Goal: Information Seeking & Learning: Learn about a topic

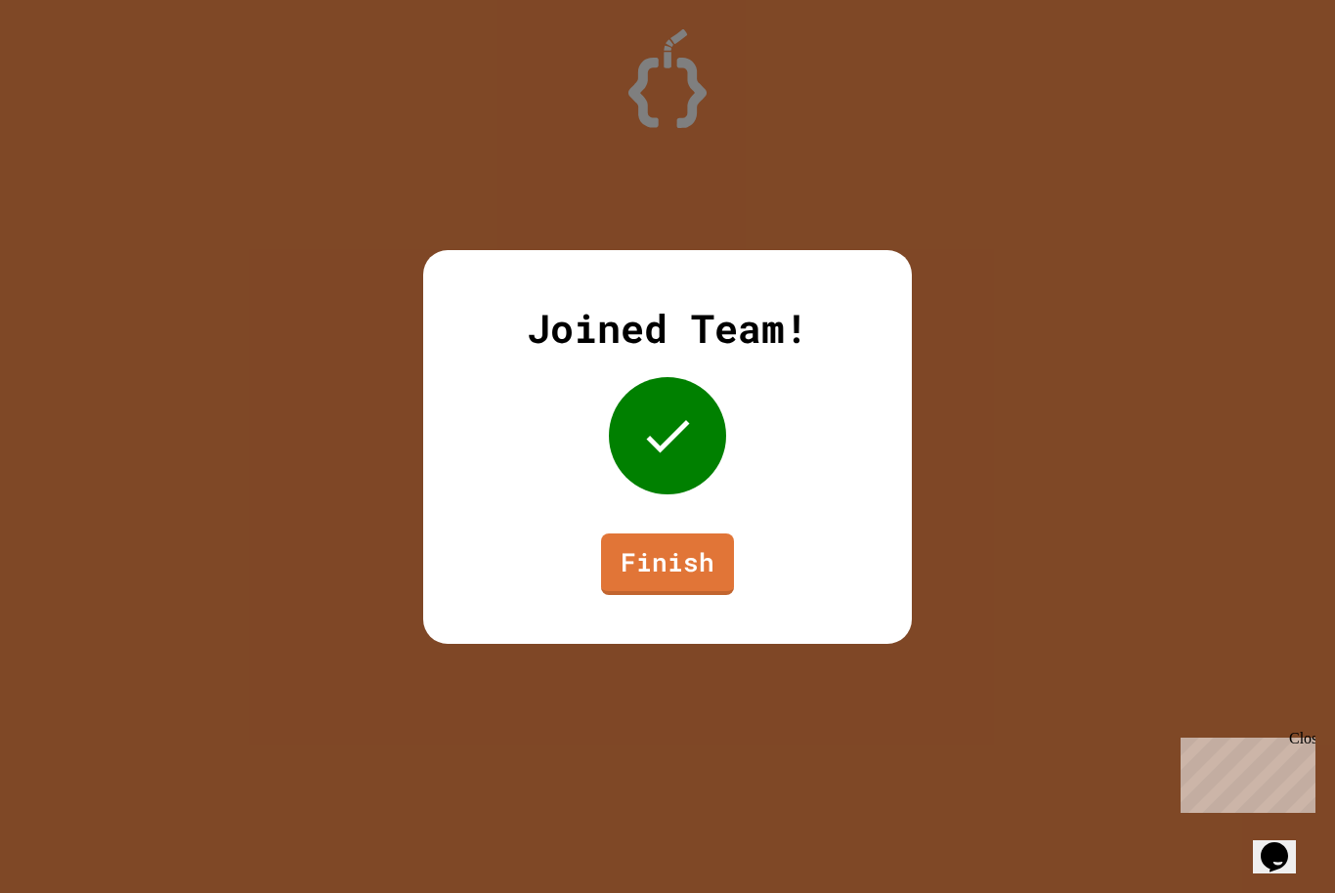
click at [678, 601] on div "Joined Team! Finish" at bounding box center [667, 447] width 489 height 394
click at [663, 566] on link "Finish" at bounding box center [668, 561] width 122 height 64
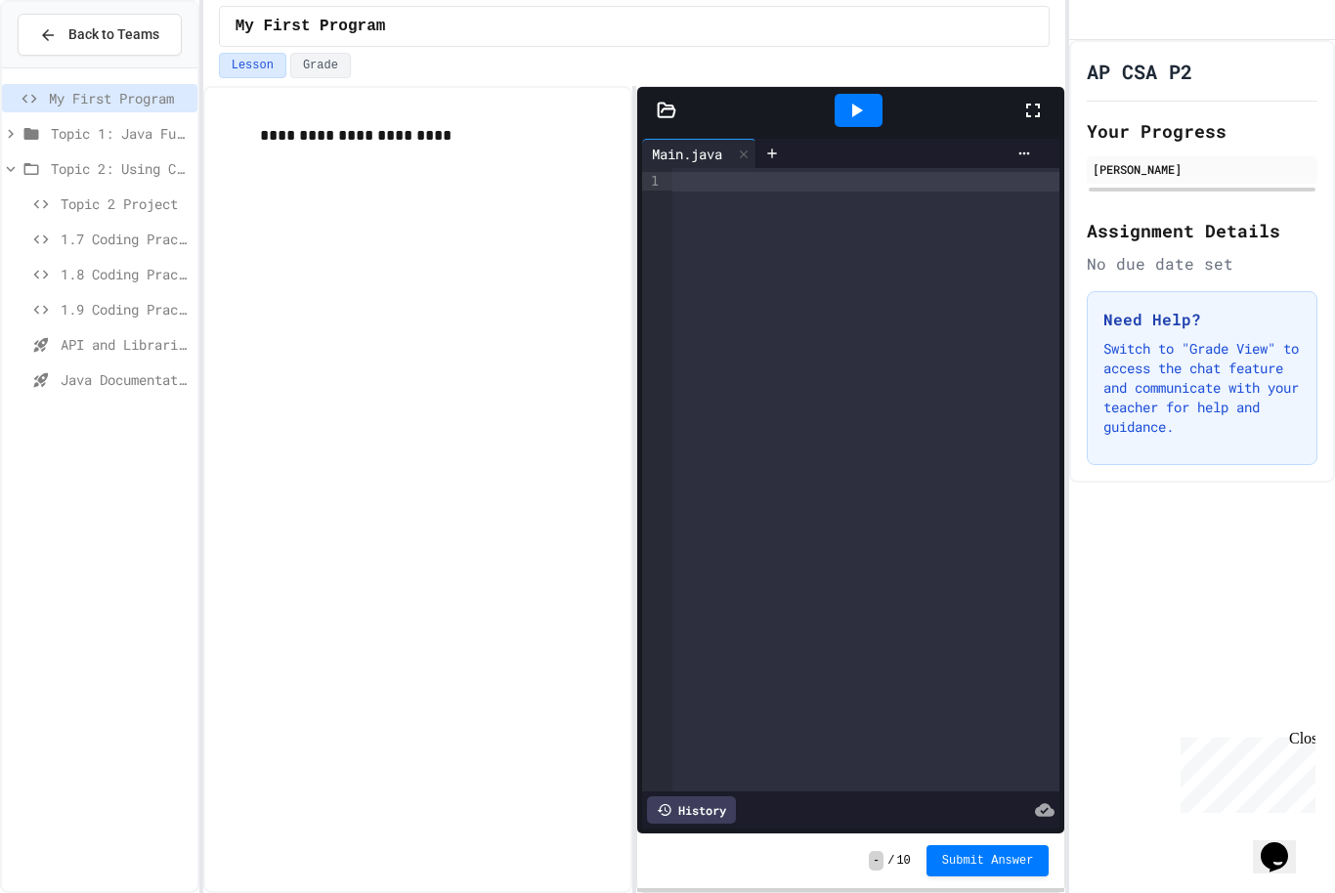
click at [92, 315] on span "1.9 Coding Practice" at bounding box center [125, 309] width 129 height 21
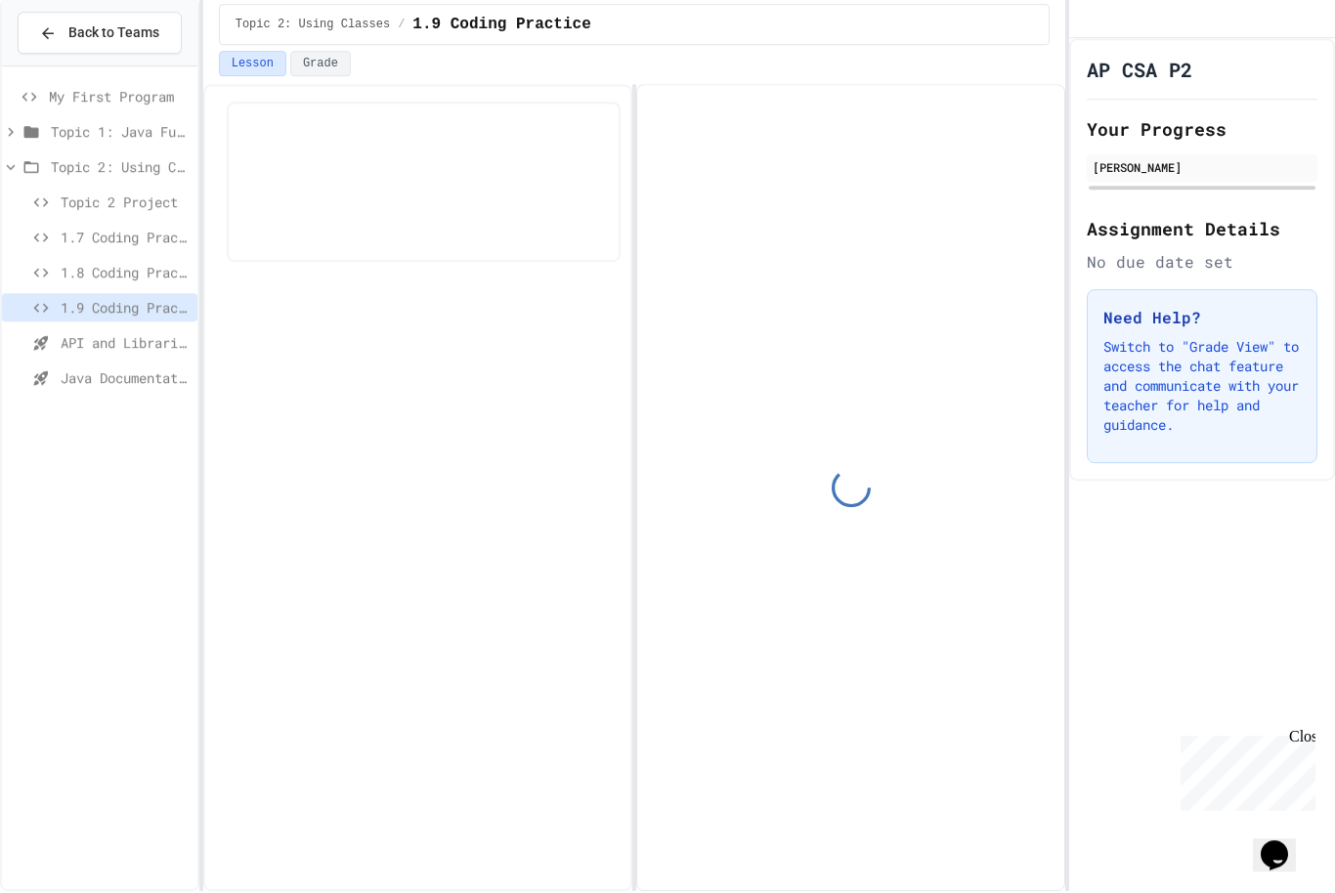
scroll to position [128, 0]
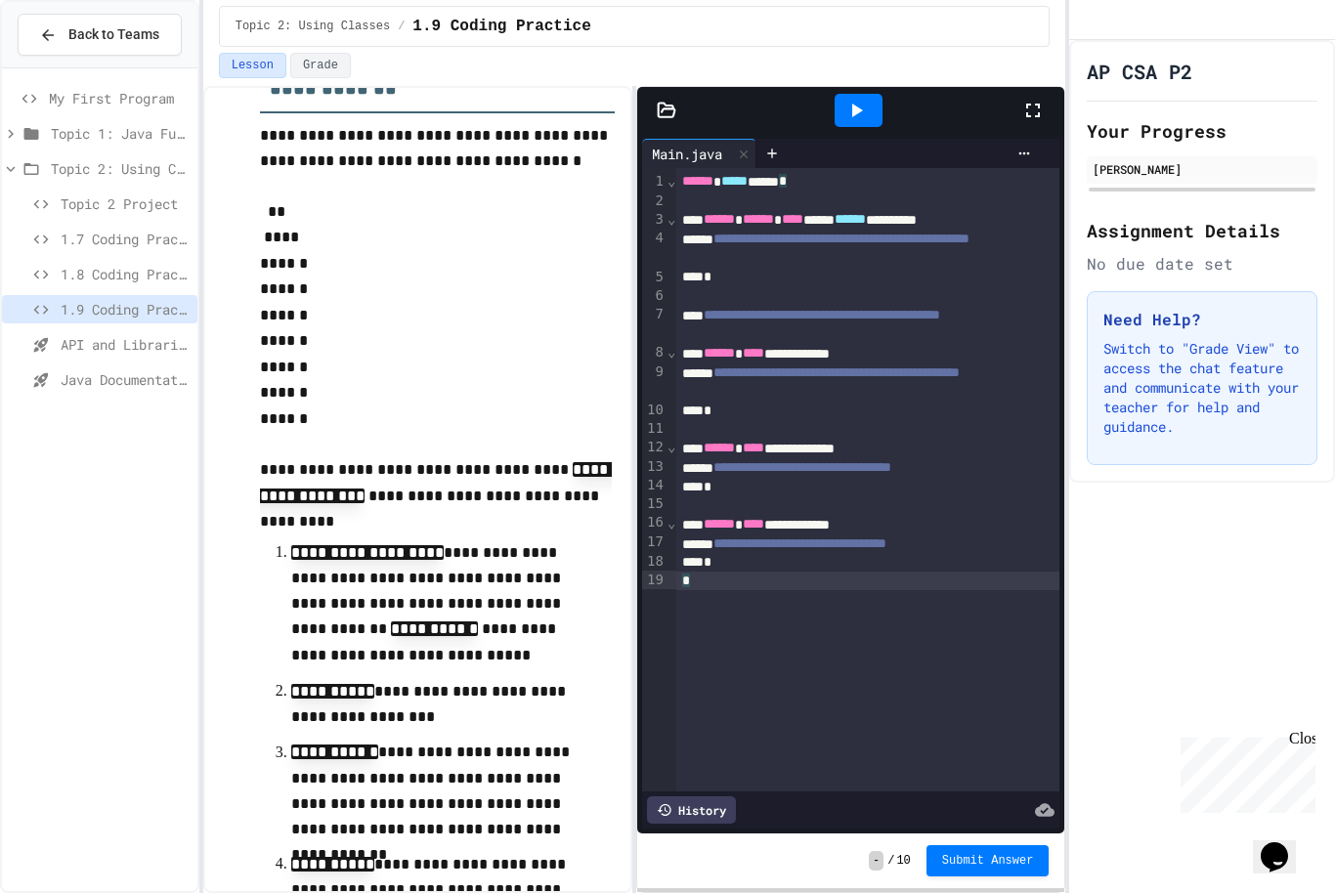
click at [818, 561] on div "**********" at bounding box center [867, 479] width 383 height 623
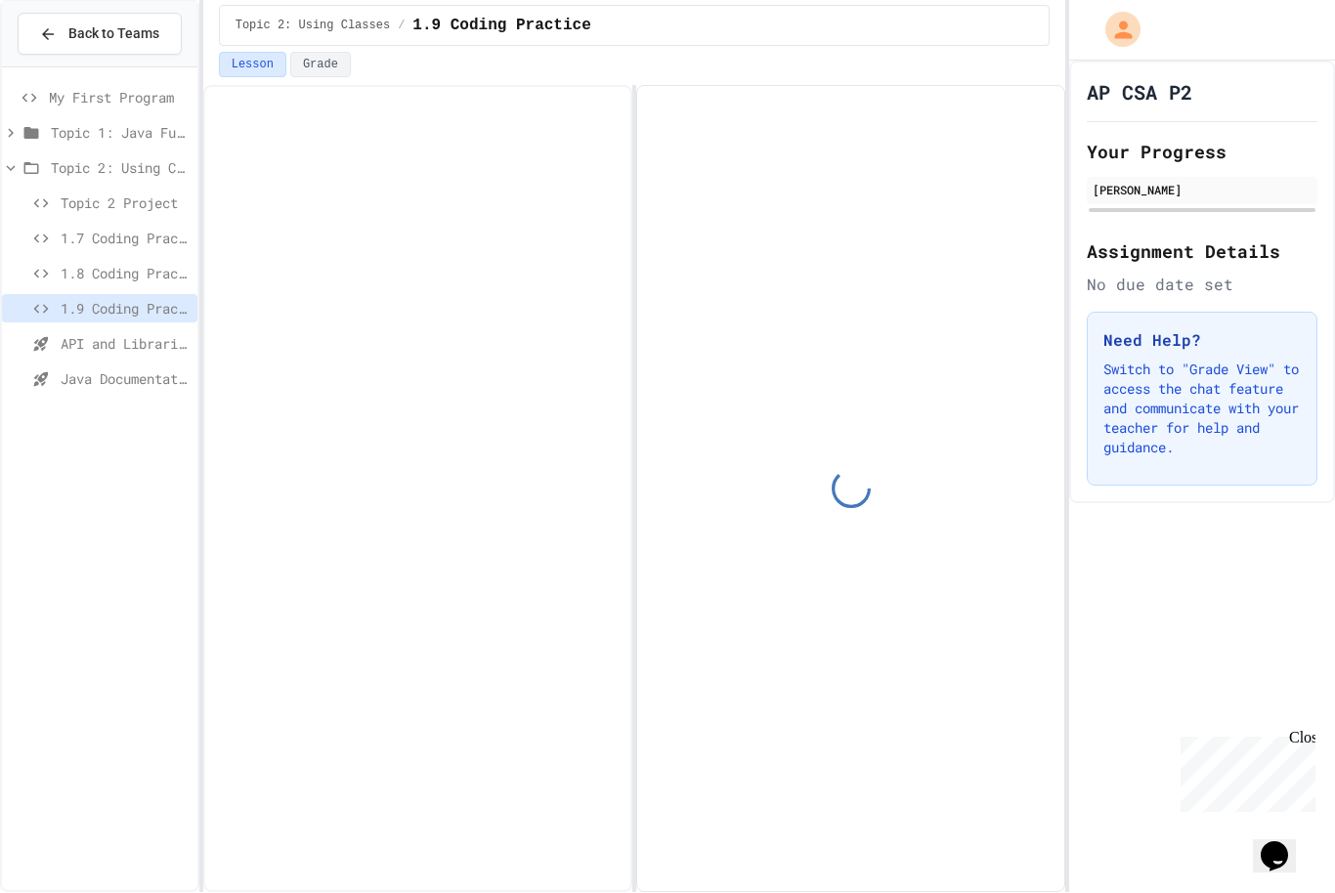
scroll to position [128, 0]
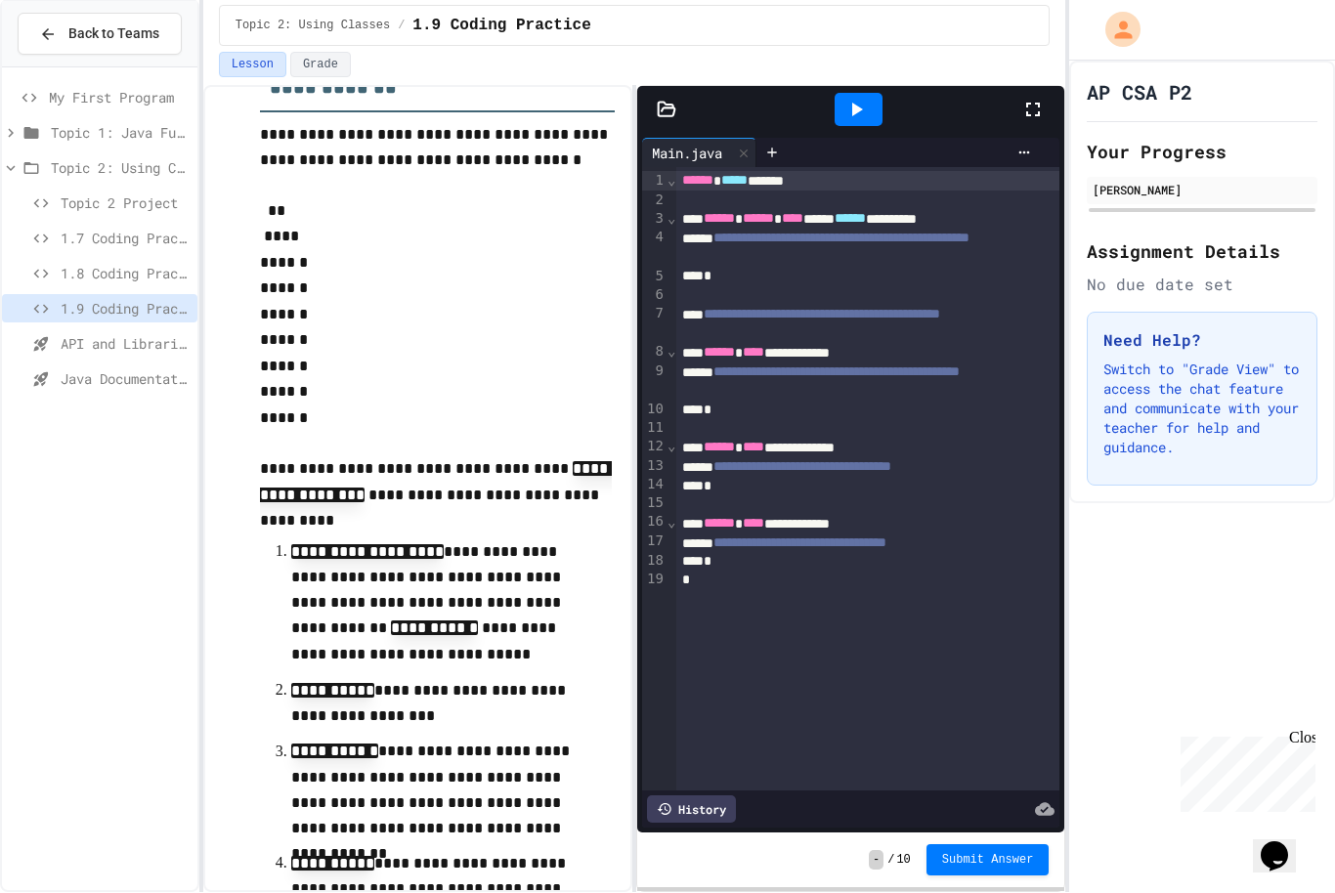
click at [121, 264] on span "1.8 Coding Practice" at bounding box center [125, 274] width 129 height 21
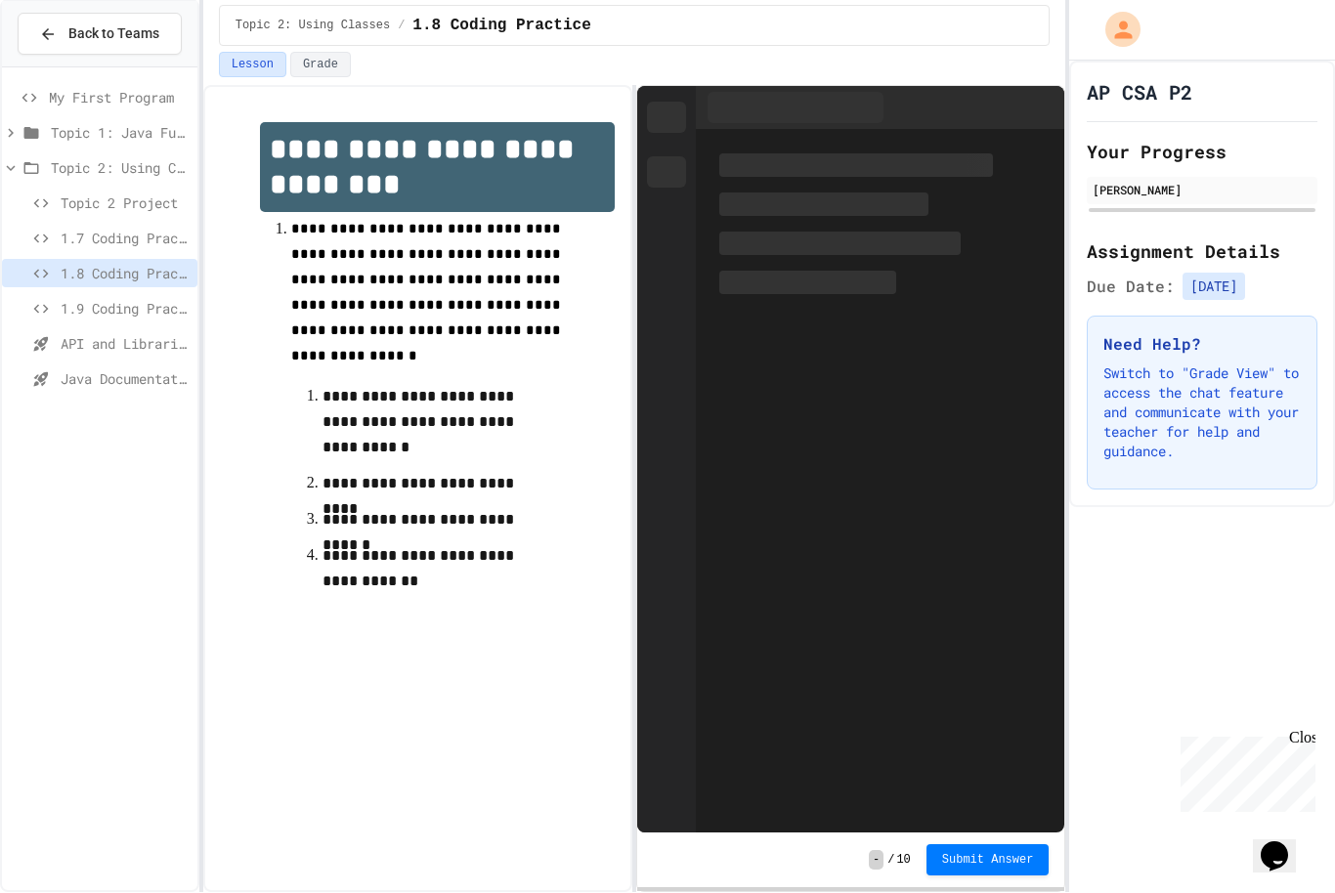
click at [121, 299] on span "1.9 Coding Practice" at bounding box center [125, 309] width 129 height 21
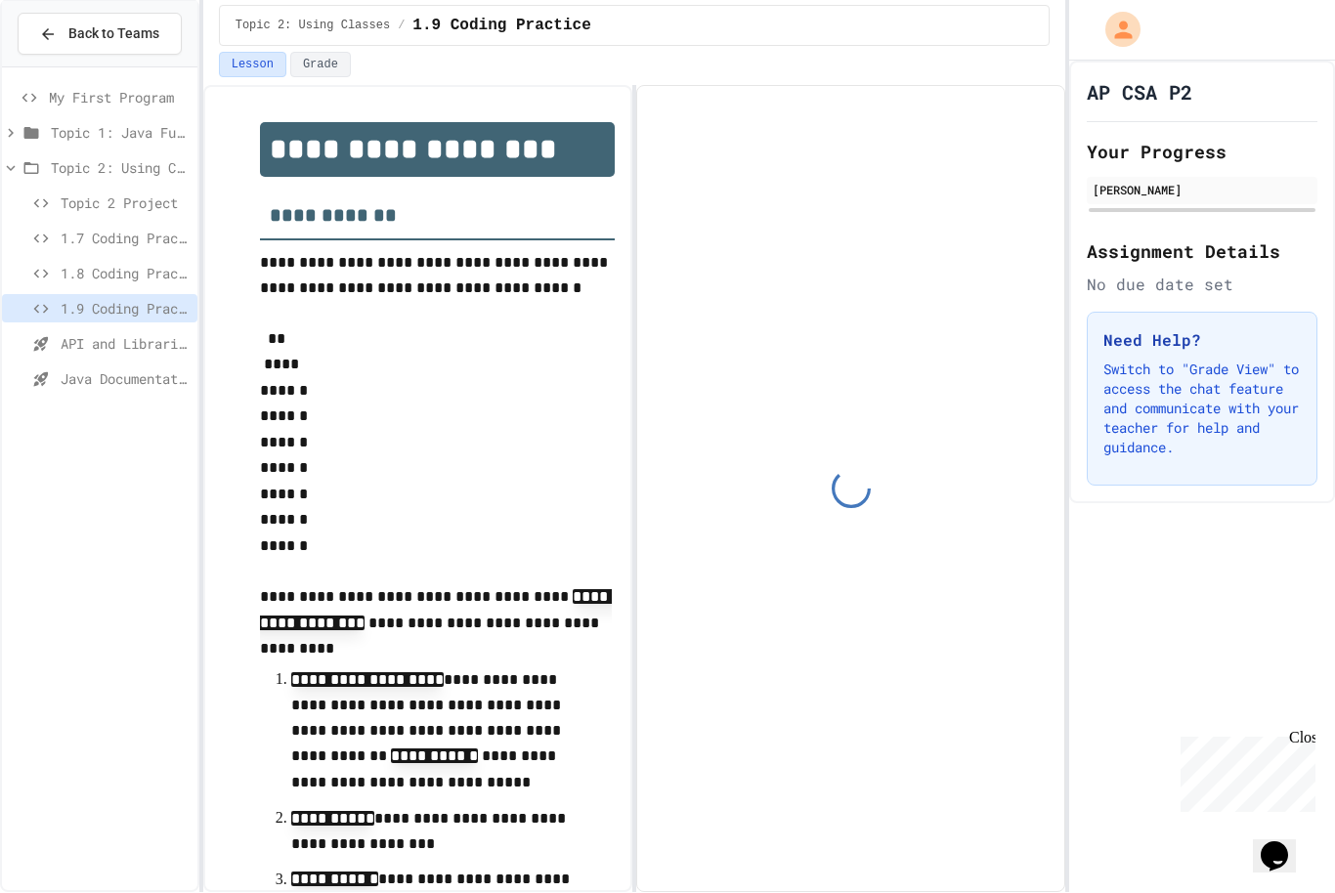
scroll to position [128, 0]
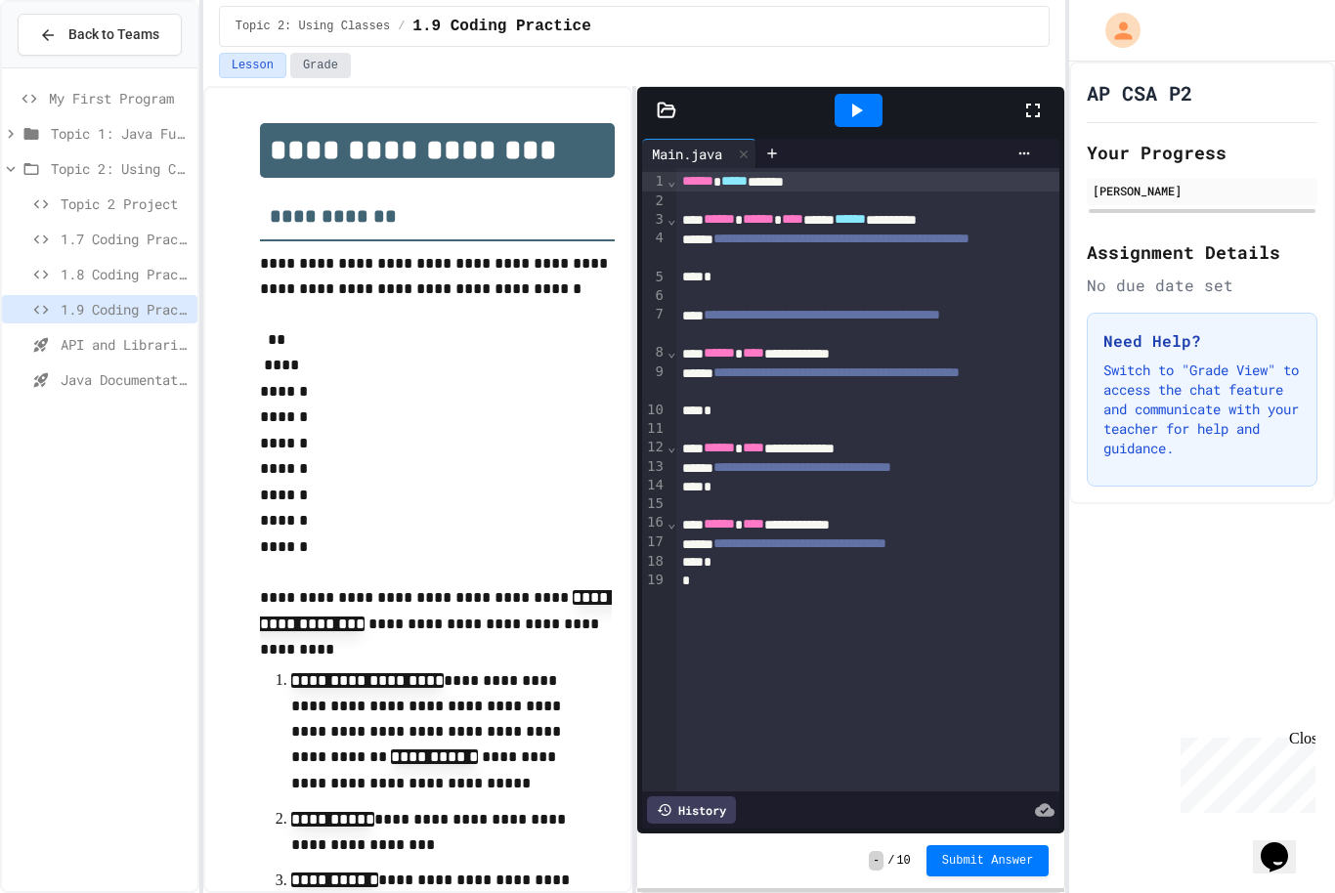
click at [314, 62] on button "Grade" at bounding box center [320, 65] width 61 height 25
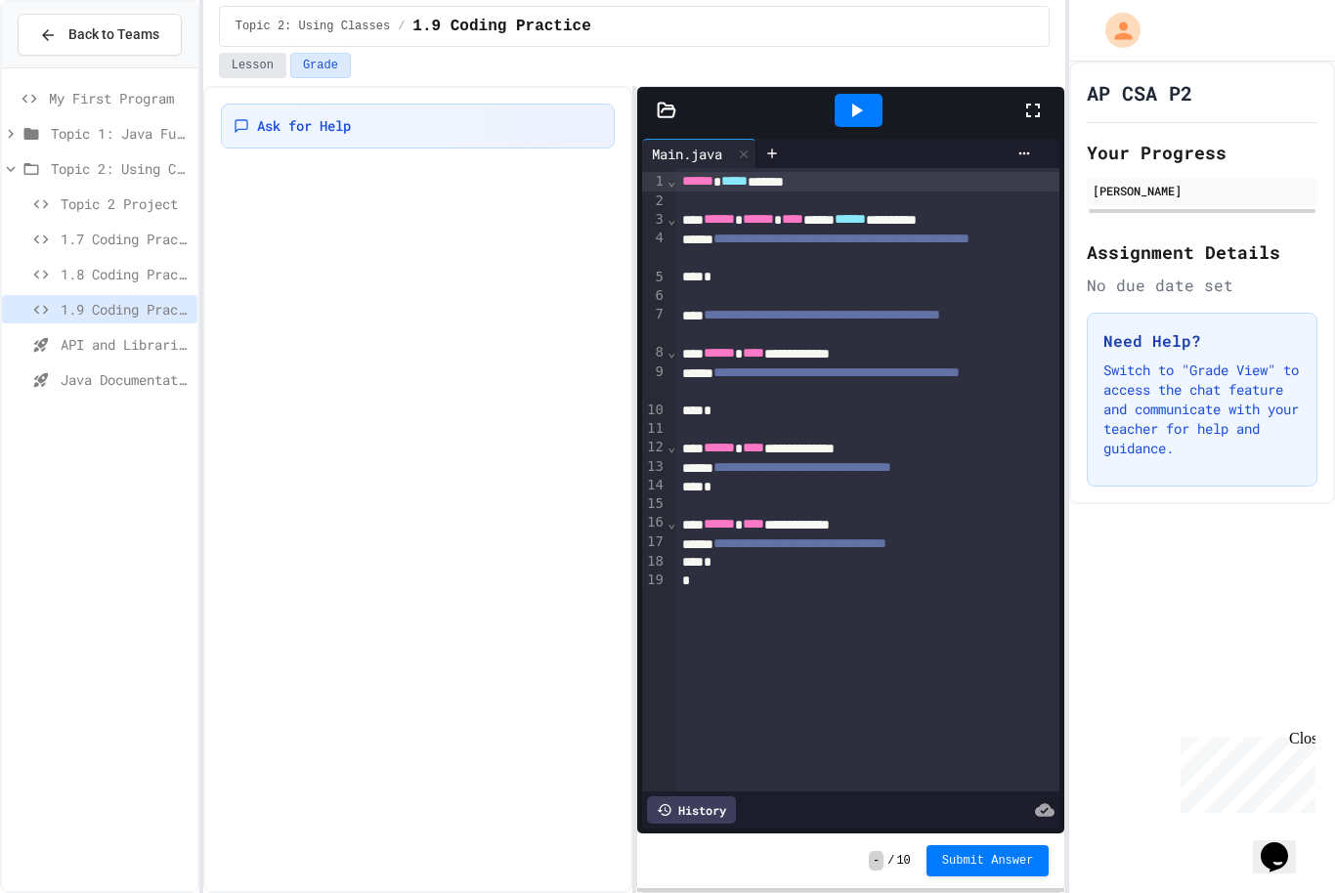
click at [259, 66] on button "Lesson" at bounding box center [252, 65] width 67 height 25
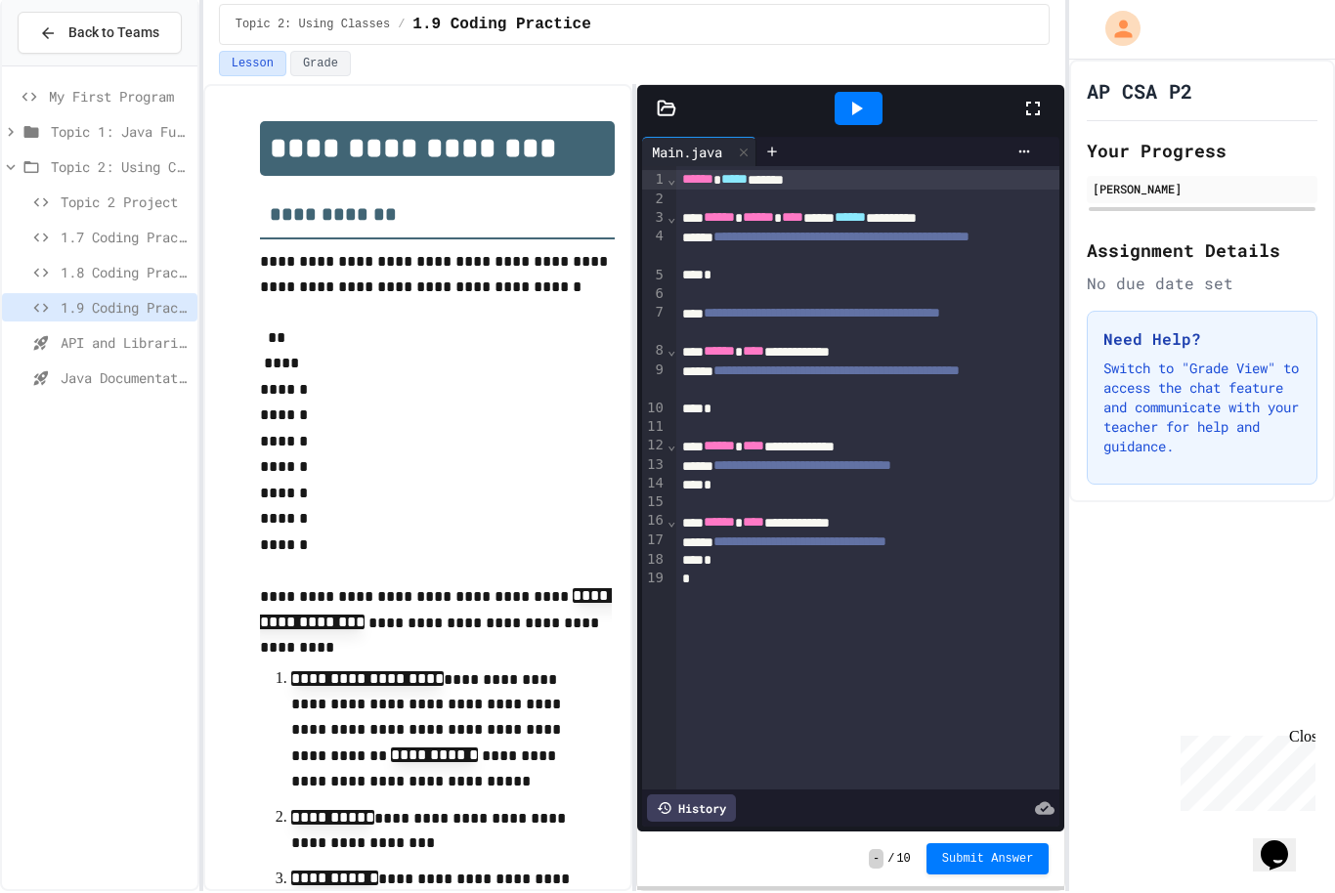
scroll to position [128, 0]
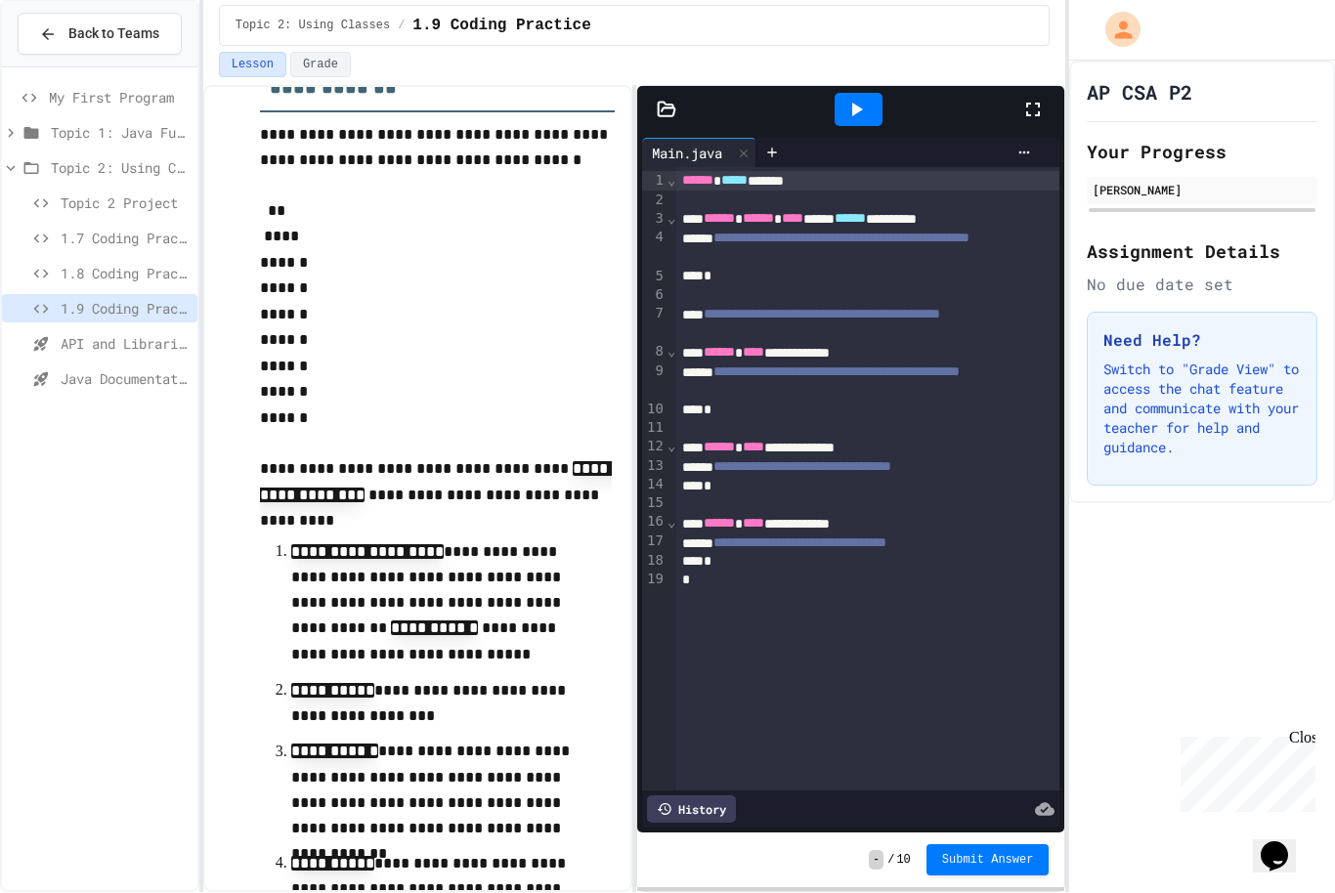
click at [106, 330] on div "API and Libraries - Topic 1.7" at bounding box center [99, 347] width 195 height 35
click at [99, 330] on div "API and Libraries - Topic 1.7" at bounding box center [99, 344] width 195 height 28
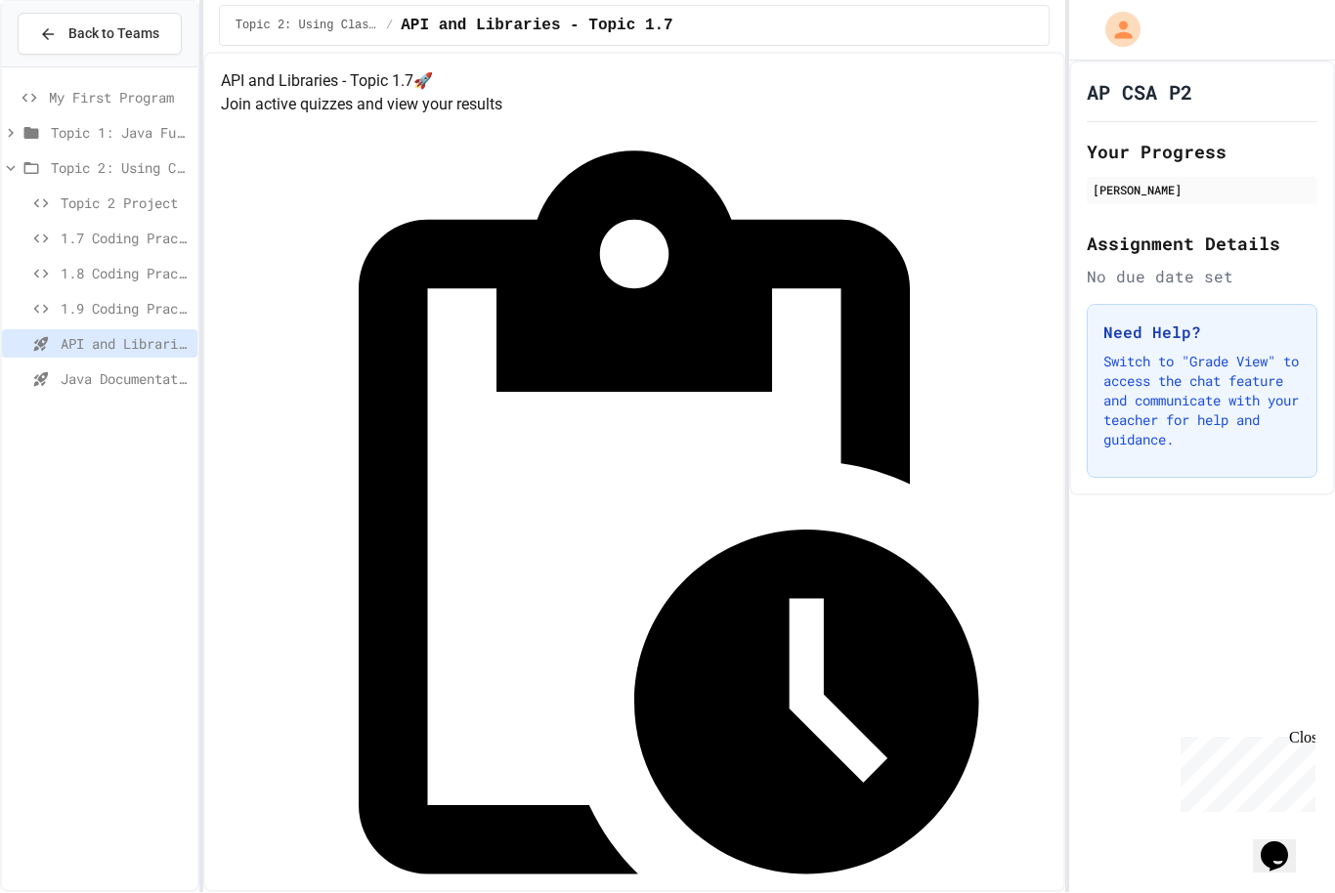
click at [107, 369] on span "Java Documentation with Comments - Topic 1.8" at bounding box center [125, 379] width 129 height 21
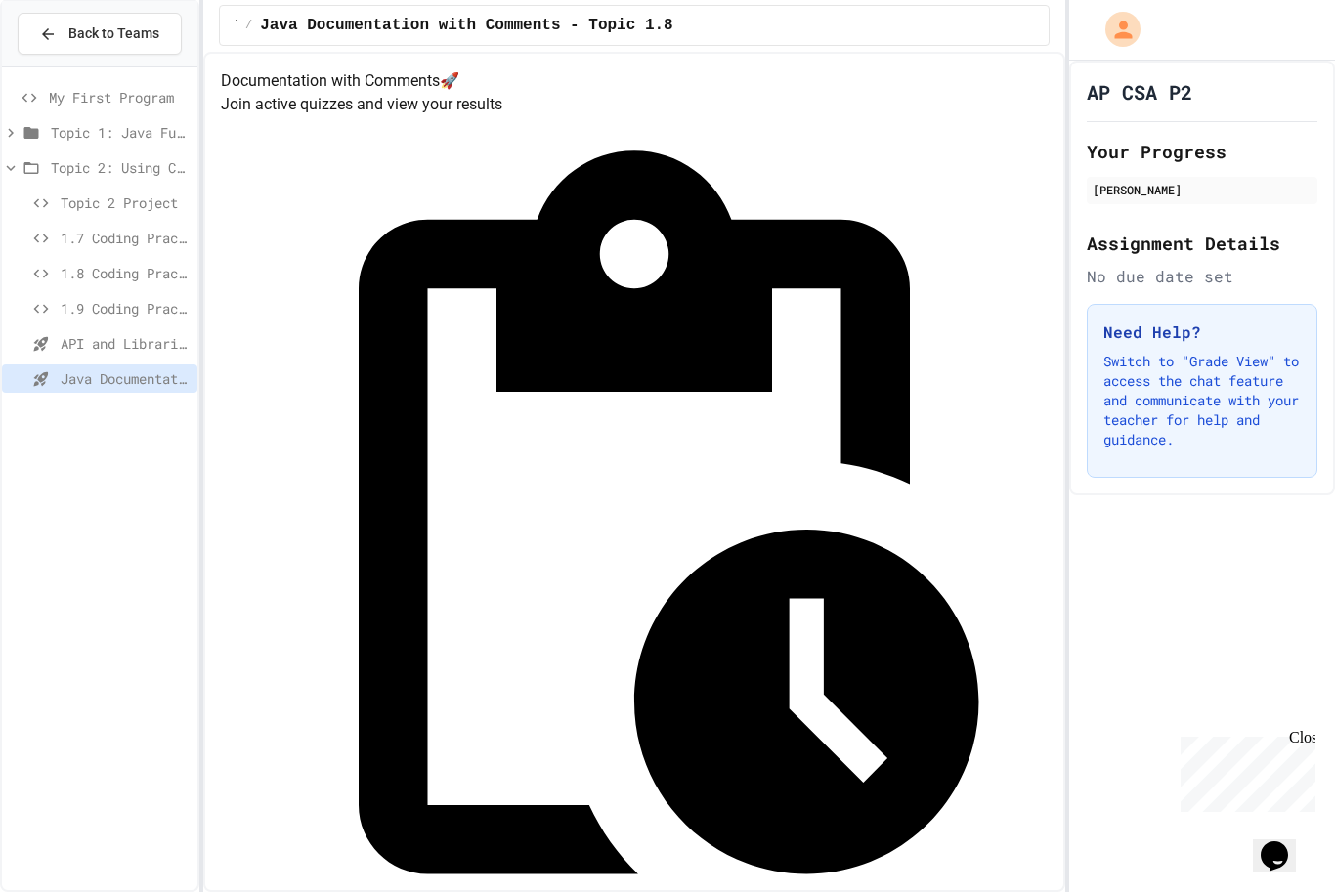
click at [79, 295] on div "1.9 Coding Practice" at bounding box center [99, 309] width 195 height 28
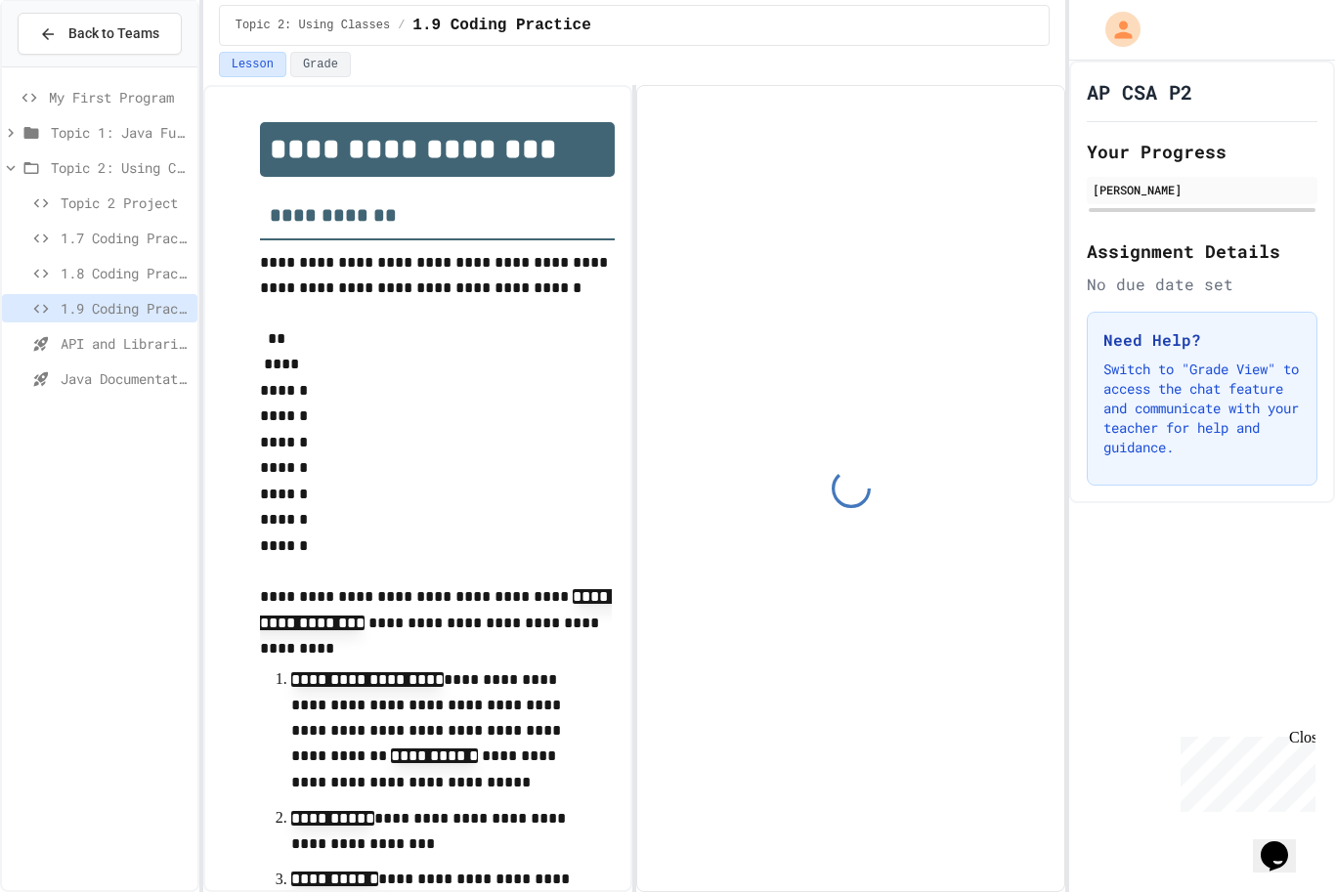
click at [64, 229] on span "1.7 Coding Practice" at bounding box center [125, 239] width 129 height 21
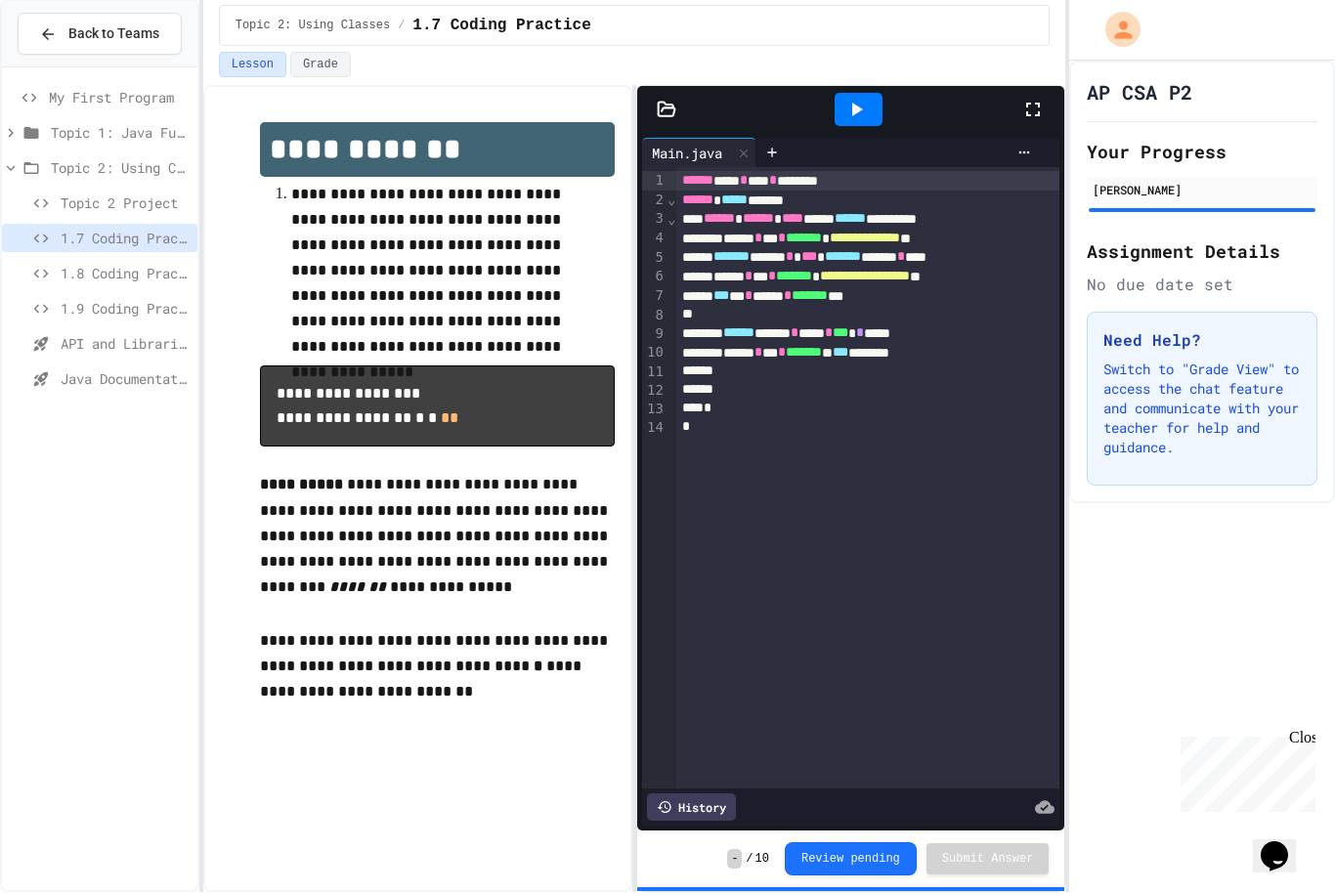
click at [71, 193] on span "Topic 2 Project" at bounding box center [125, 203] width 129 height 21
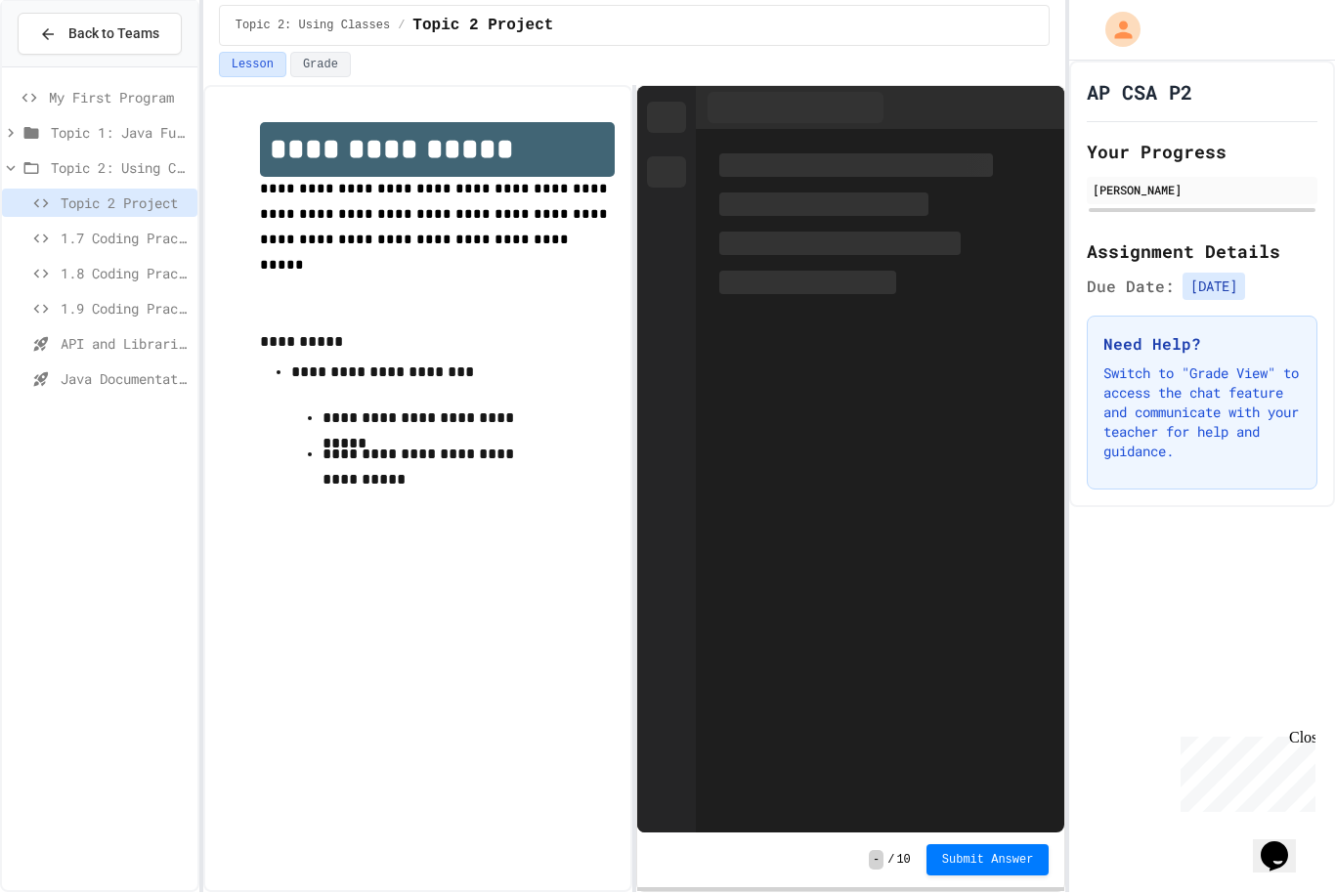
click at [87, 229] on span "1.7 Coding Practice" at bounding box center [125, 239] width 129 height 21
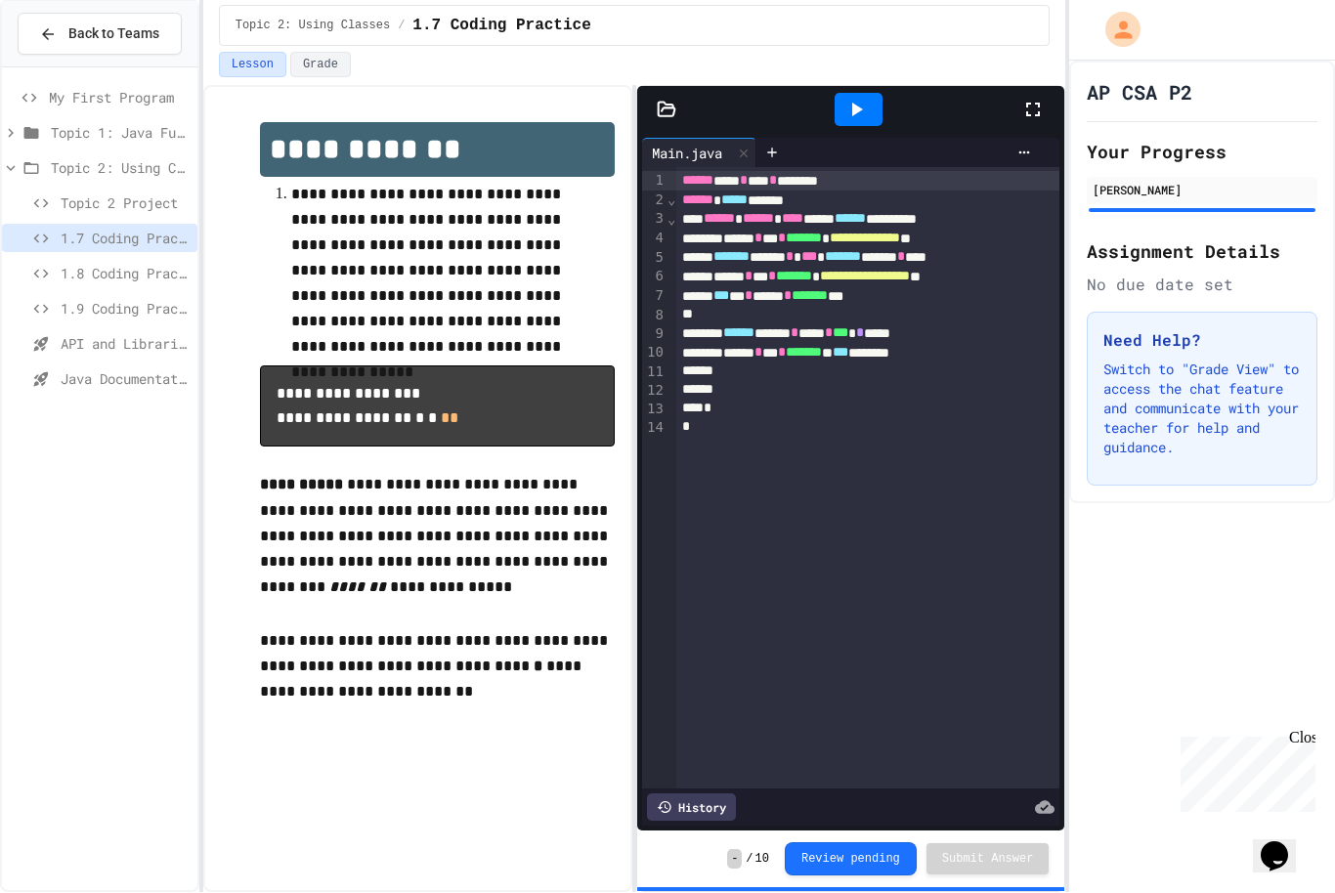
click at [88, 264] on span "1.8 Coding Practice" at bounding box center [125, 274] width 129 height 21
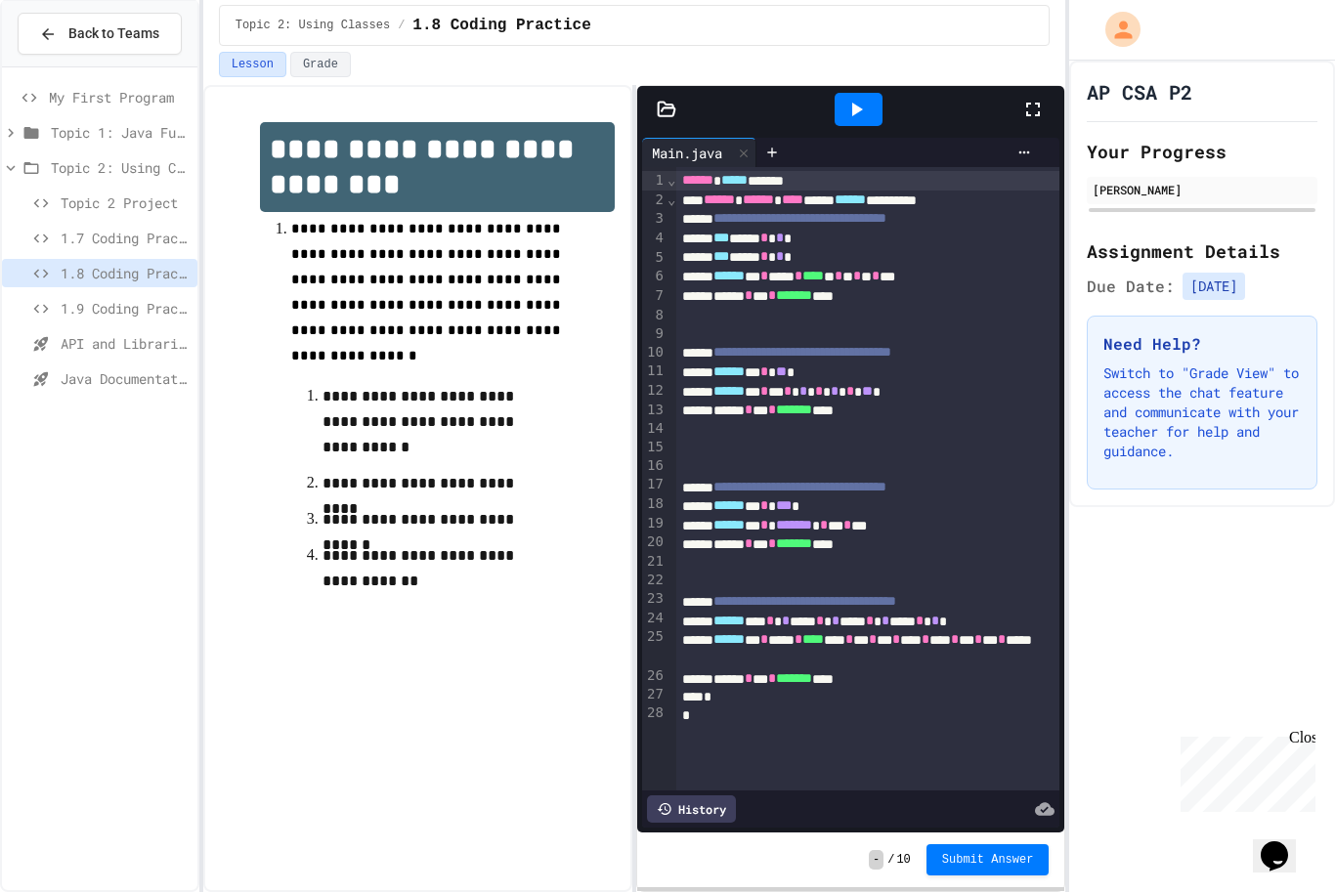
click at [95, 299] on span "1.9 Coding Practice" at bounding box center [125, 309] width 129 height 21
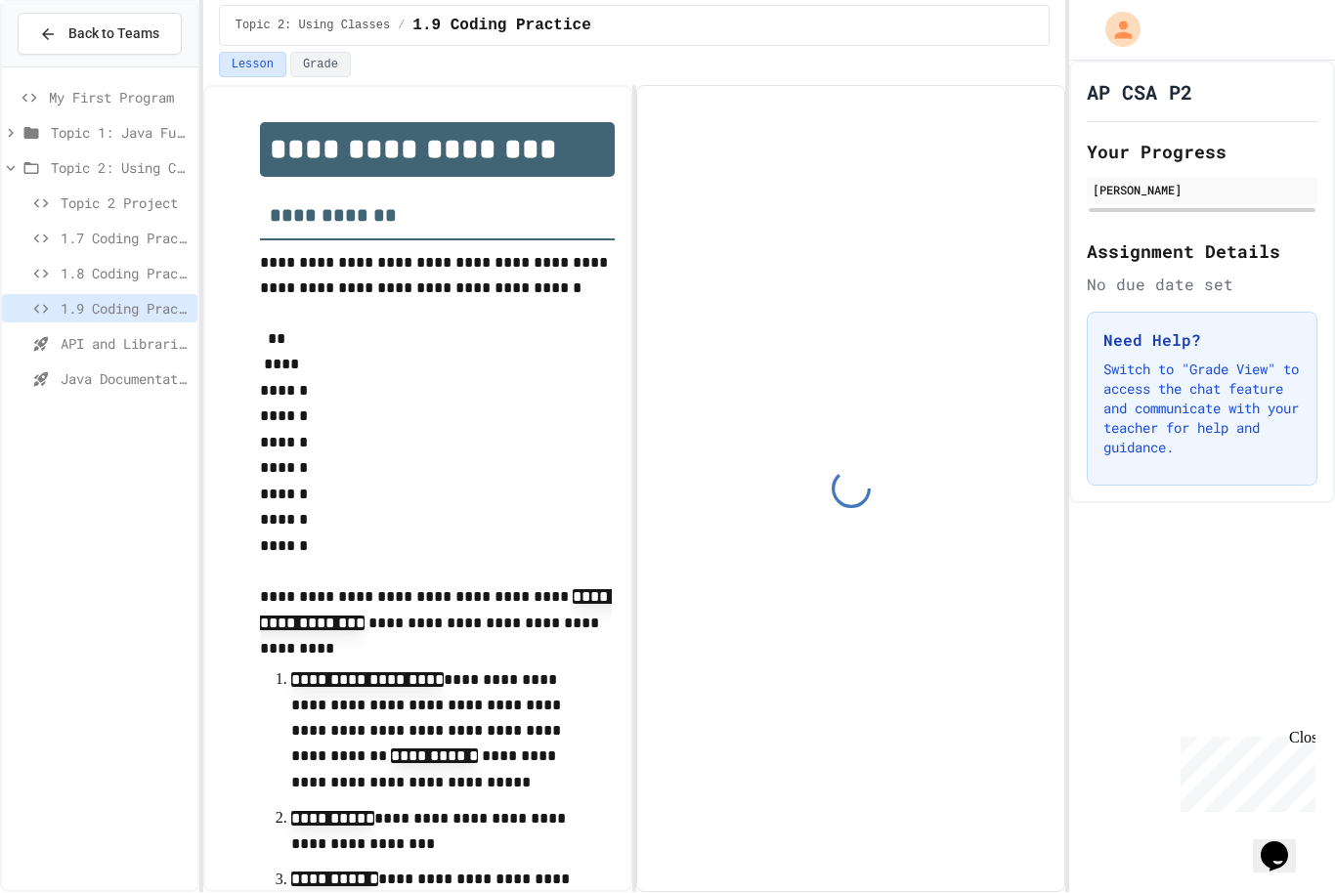
scroll to position [128, 0]
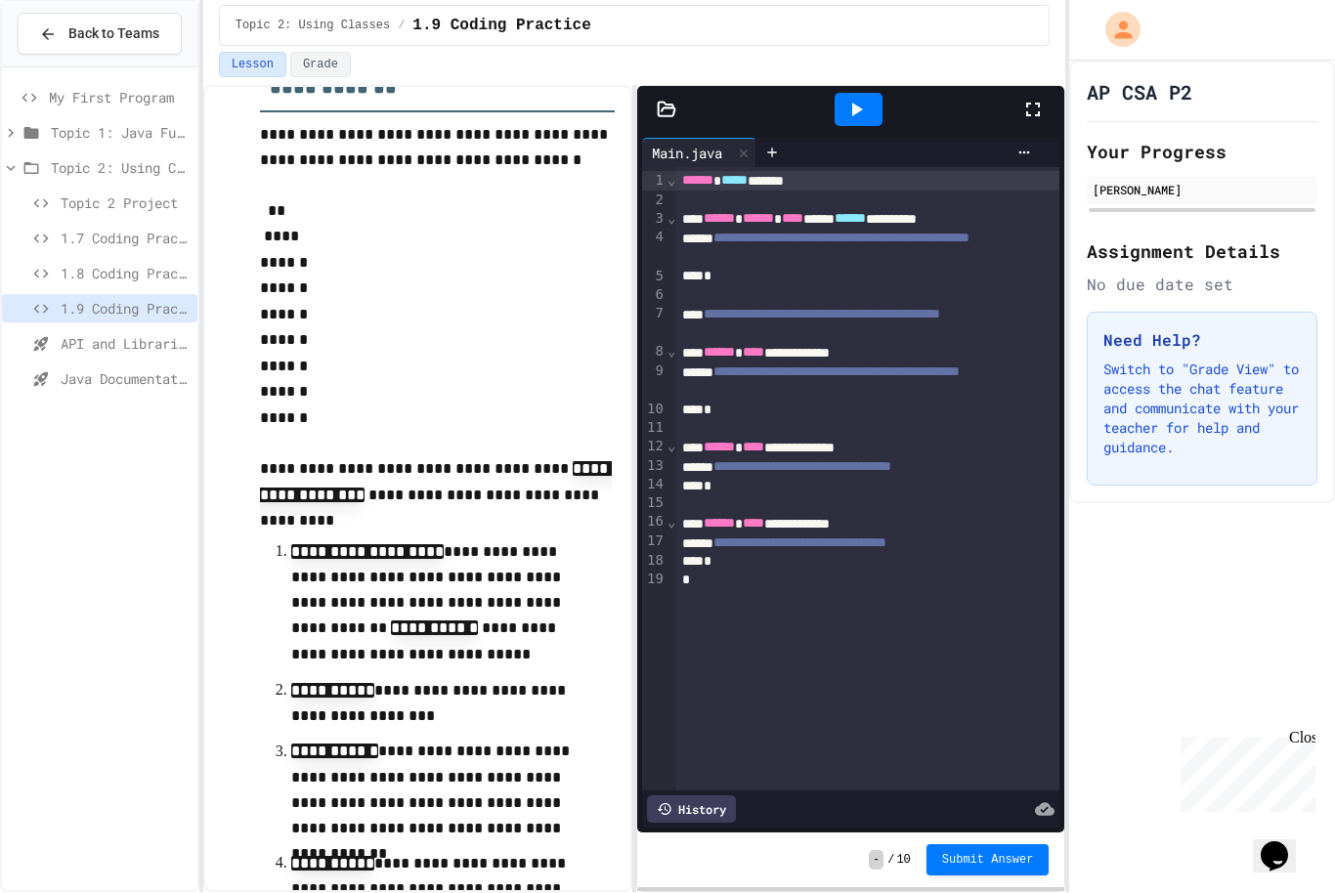
click at [91, 260] on div "1.8 Coding Practice" at bounding box center [99, 274] width 195 height 28
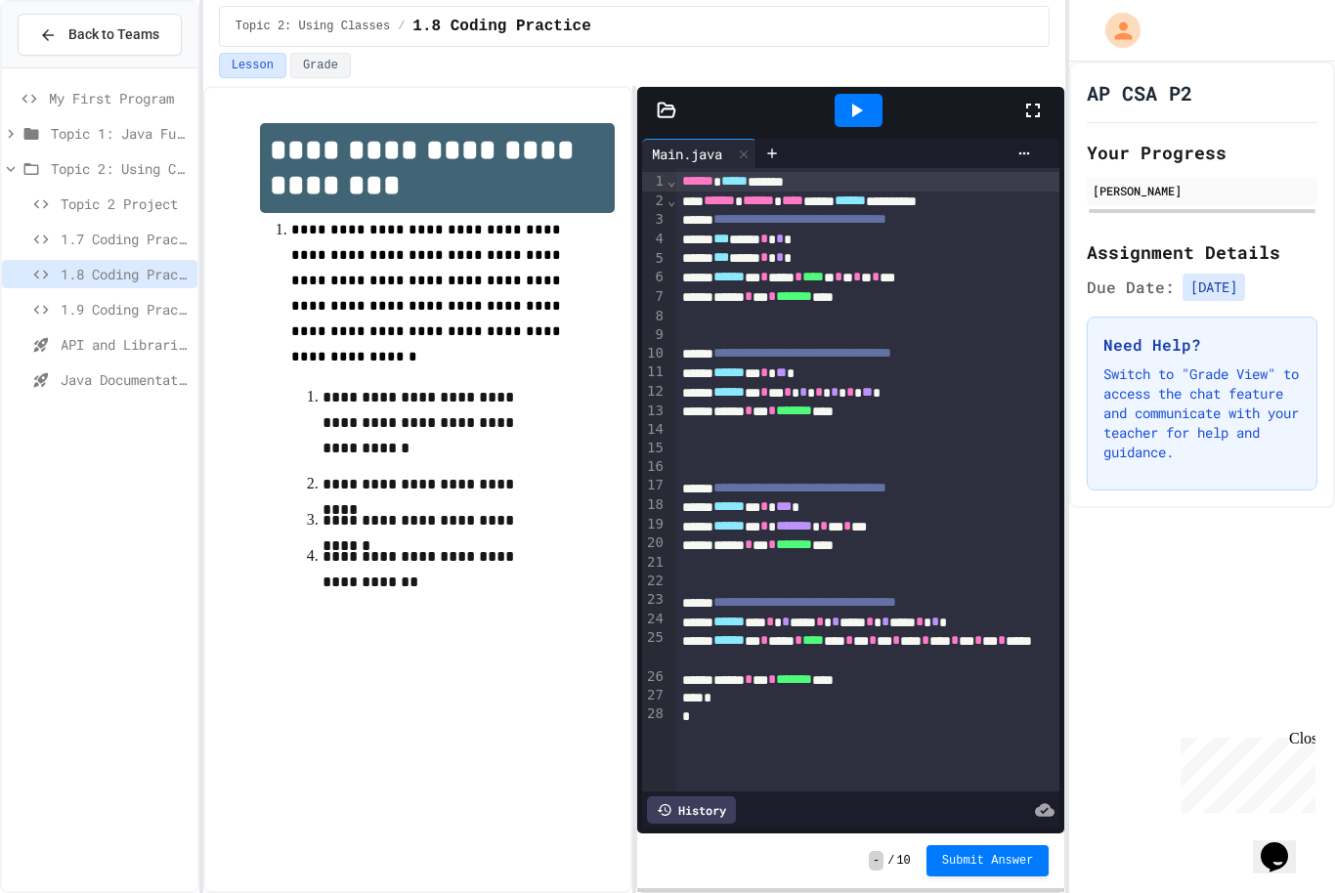
scroll to position [11, 0]
click at [869, 312] on div at bounding box center [867, 316] width 383 height 20
click at [79, 211] on span "Topic 2 Project" at bounding box center [125, 203] width 129 height 21
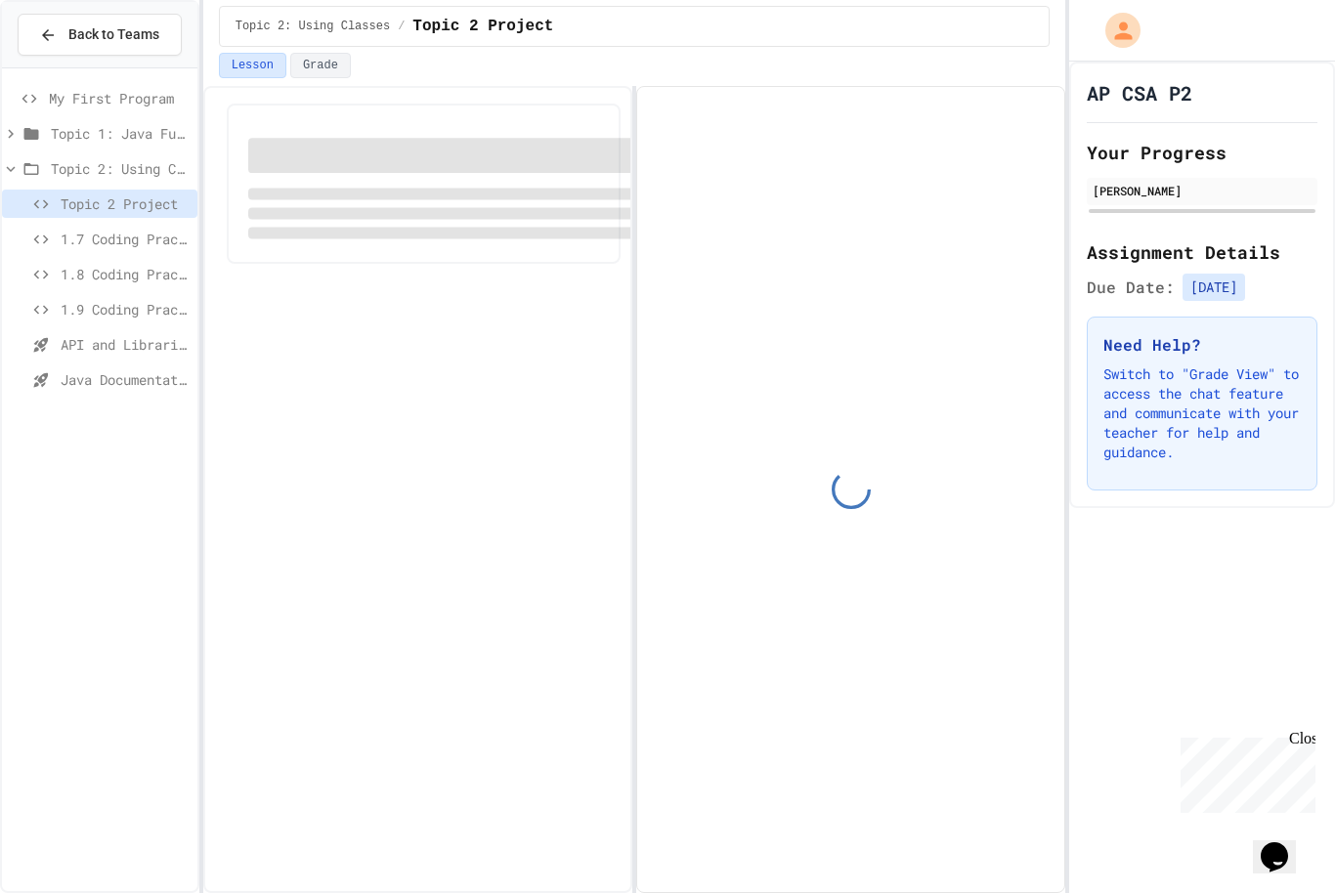
scroll to position [55, 0]
